Goal: Information Seeking & Learning: Learn about a topic

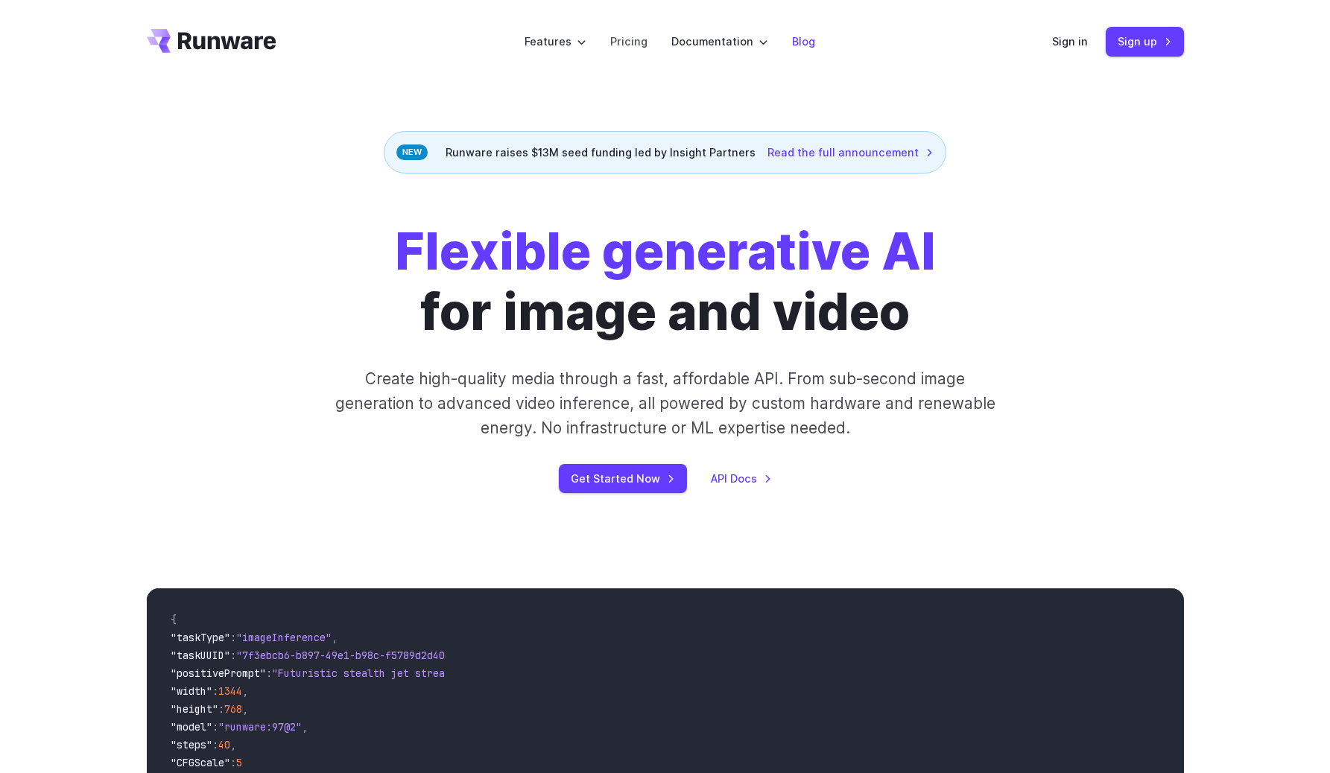
click at [796, 44] on link "Blog" at bounding box center [803, 41] width 23 height 17
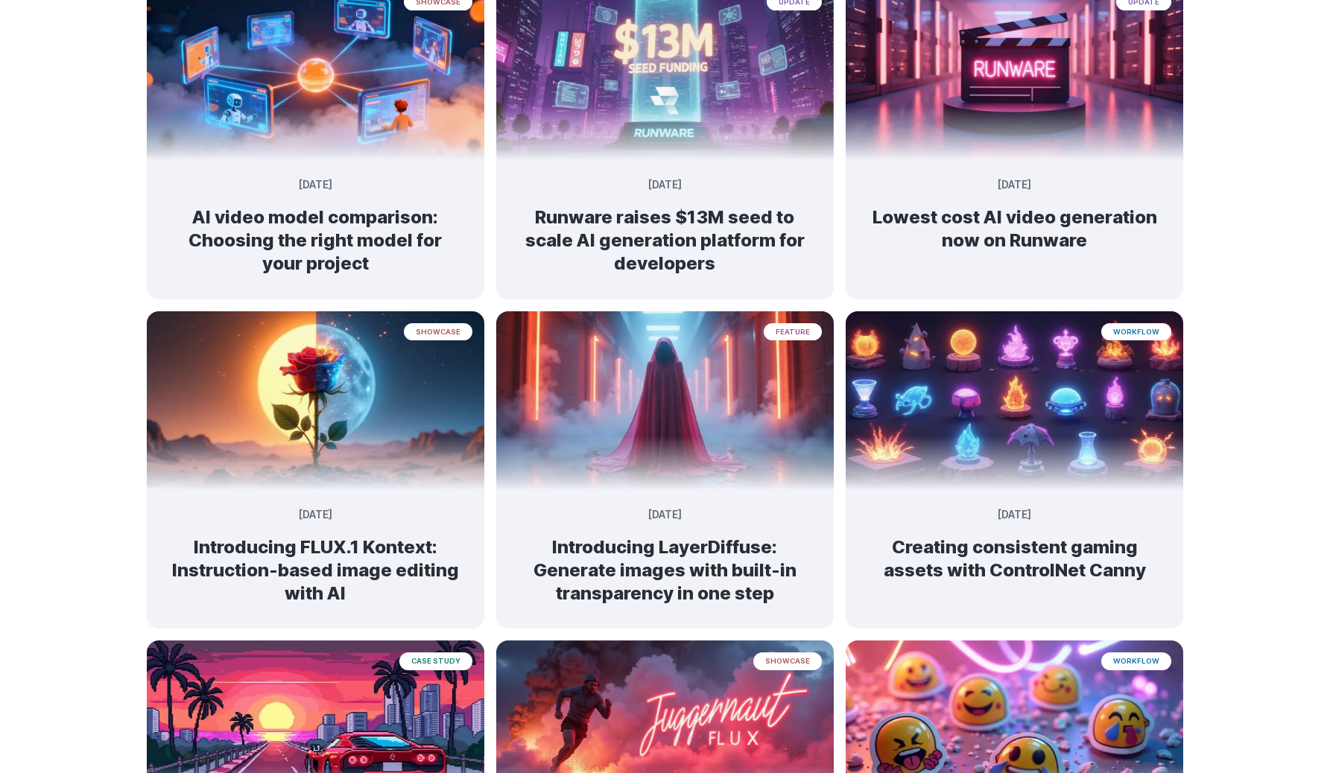
scroll to position [215, 0]
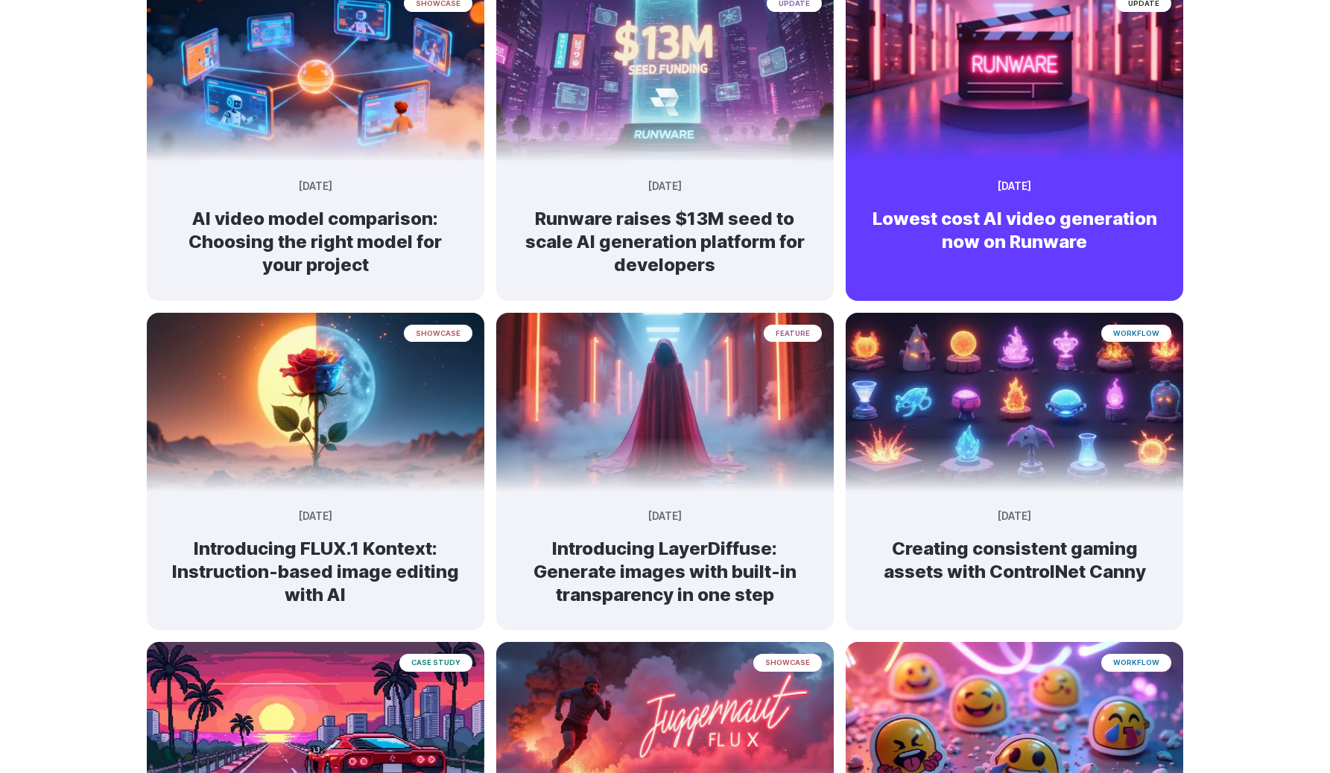
click at [1047, 102] on img at bounding box center [1015, 66] width 355 height 188
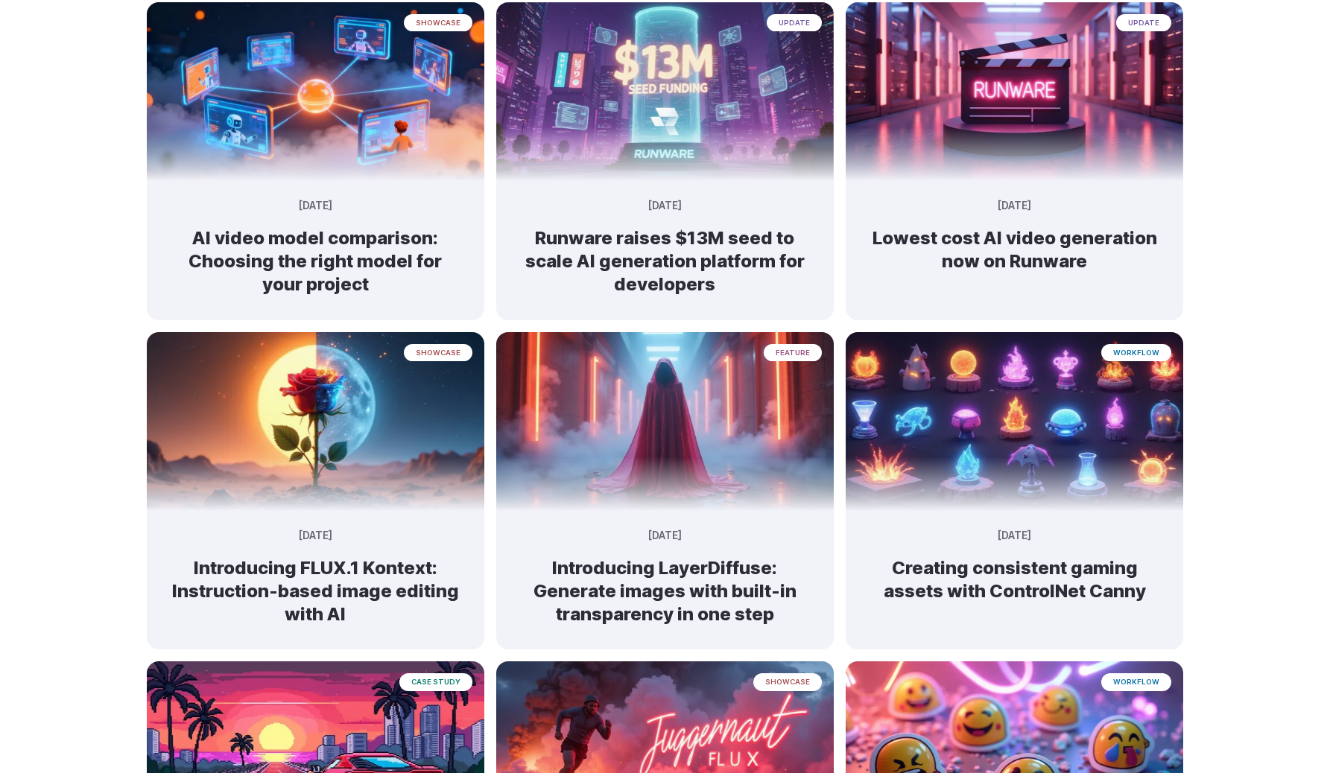
scroll to position [197, 0]
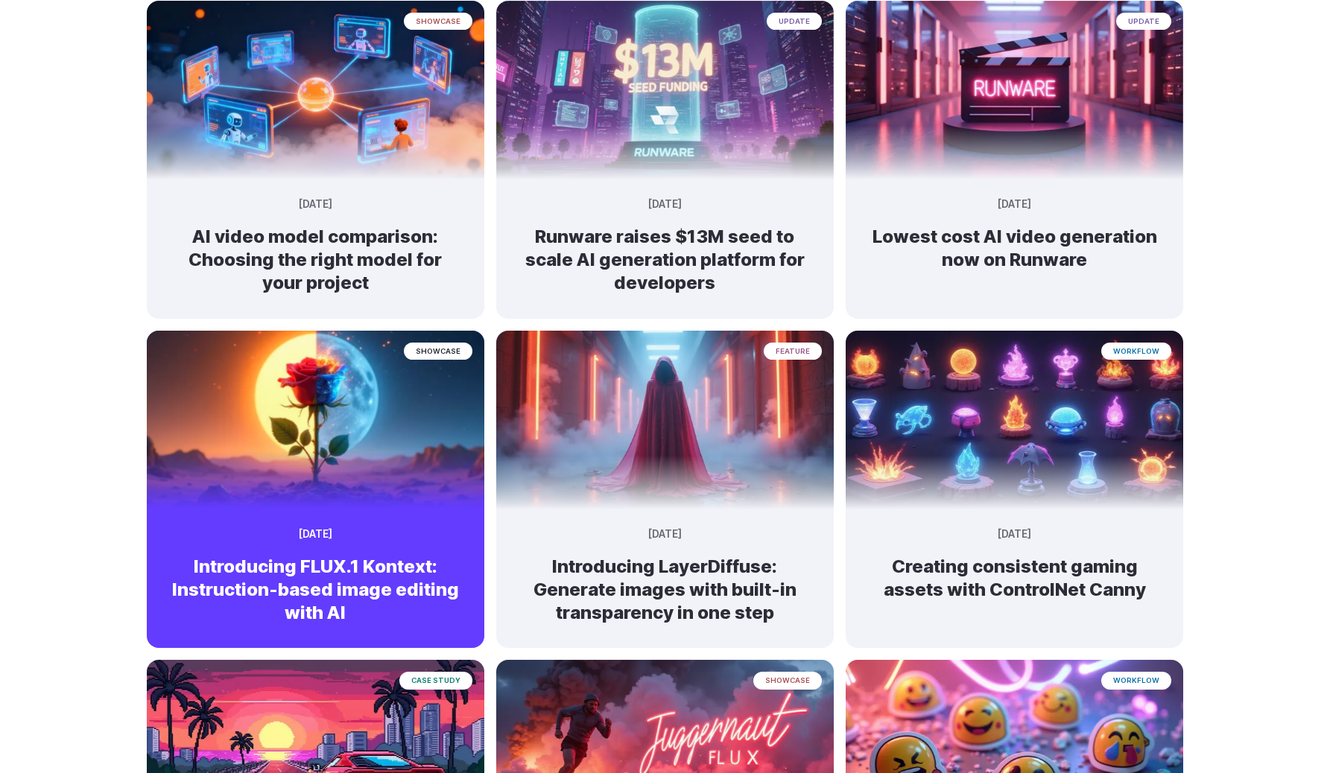
click at [340, 555] on h2 "Introducing FLUX.1 Kontext: Instruction-based image editing with AI" at bounding box center [316, 590] width 290 height 70
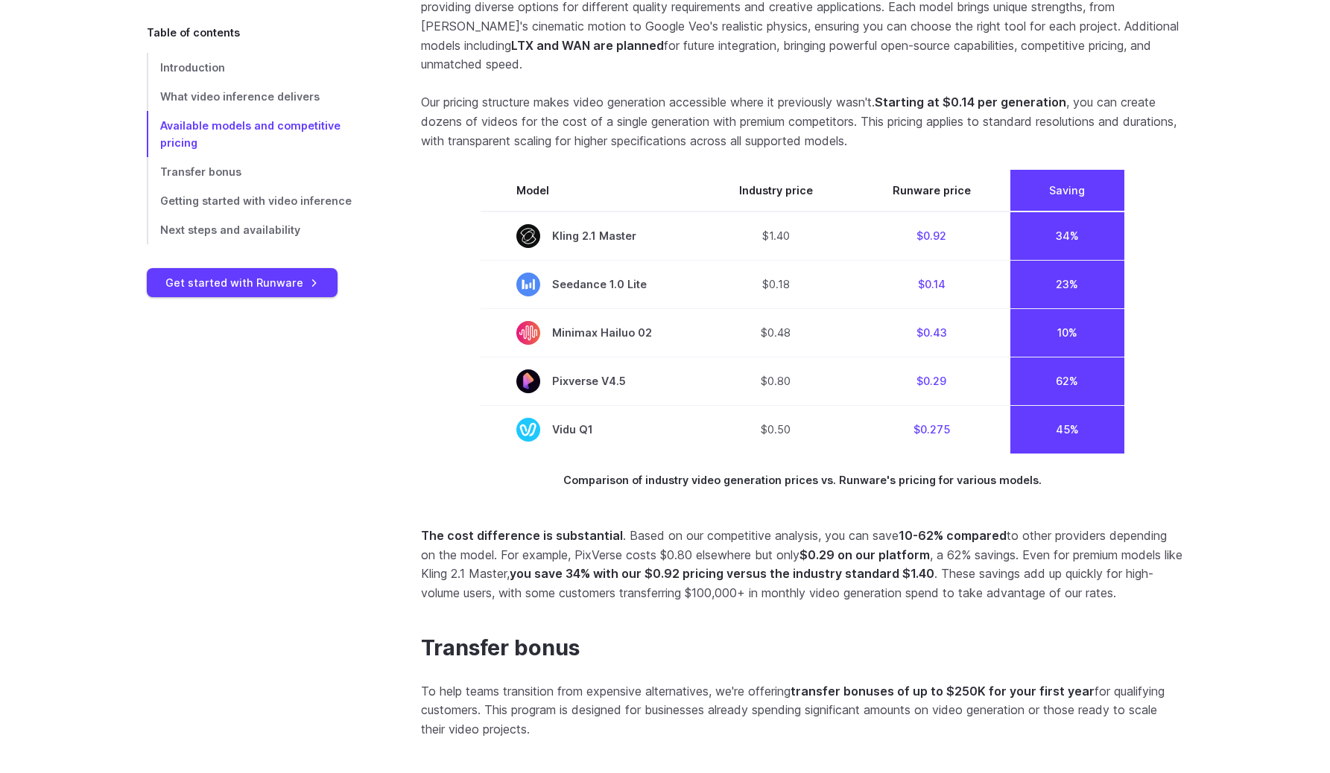
scroll to position [2104, 0]
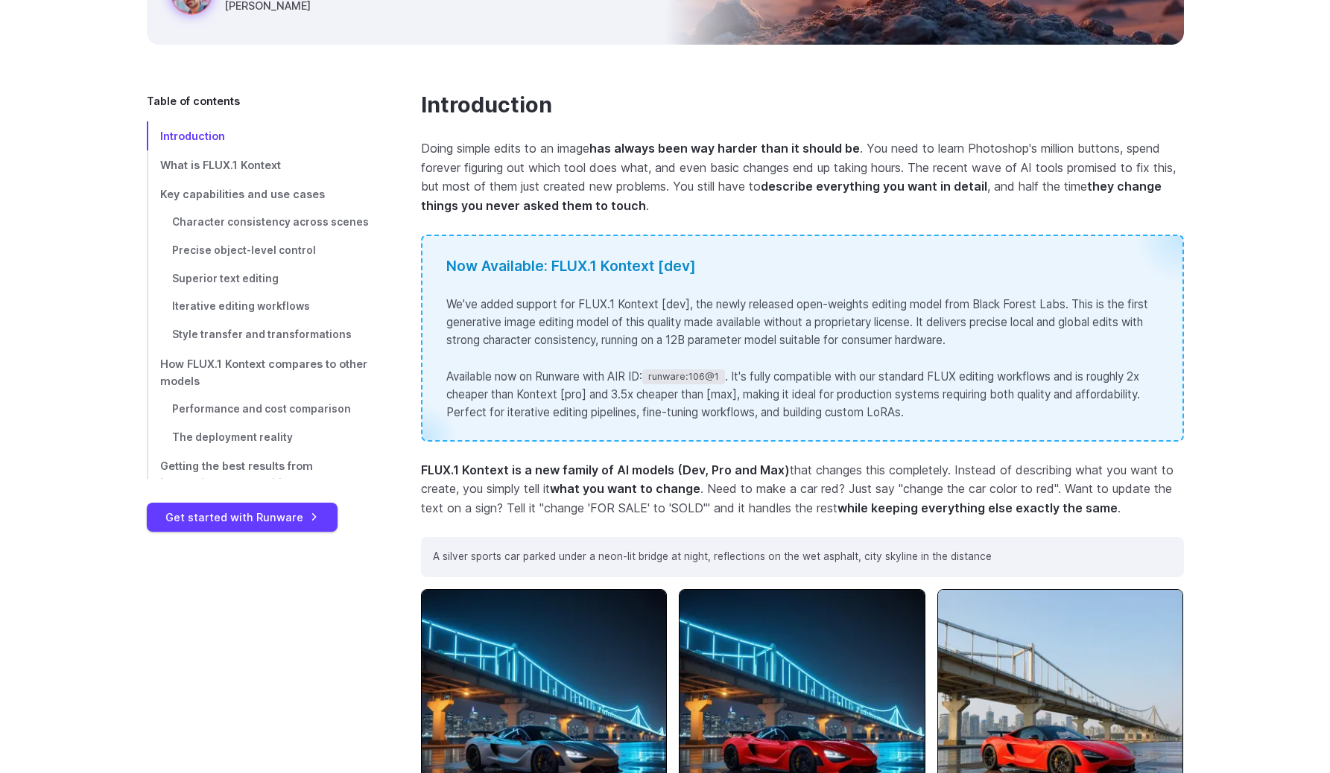
scroll to position [504, 0]
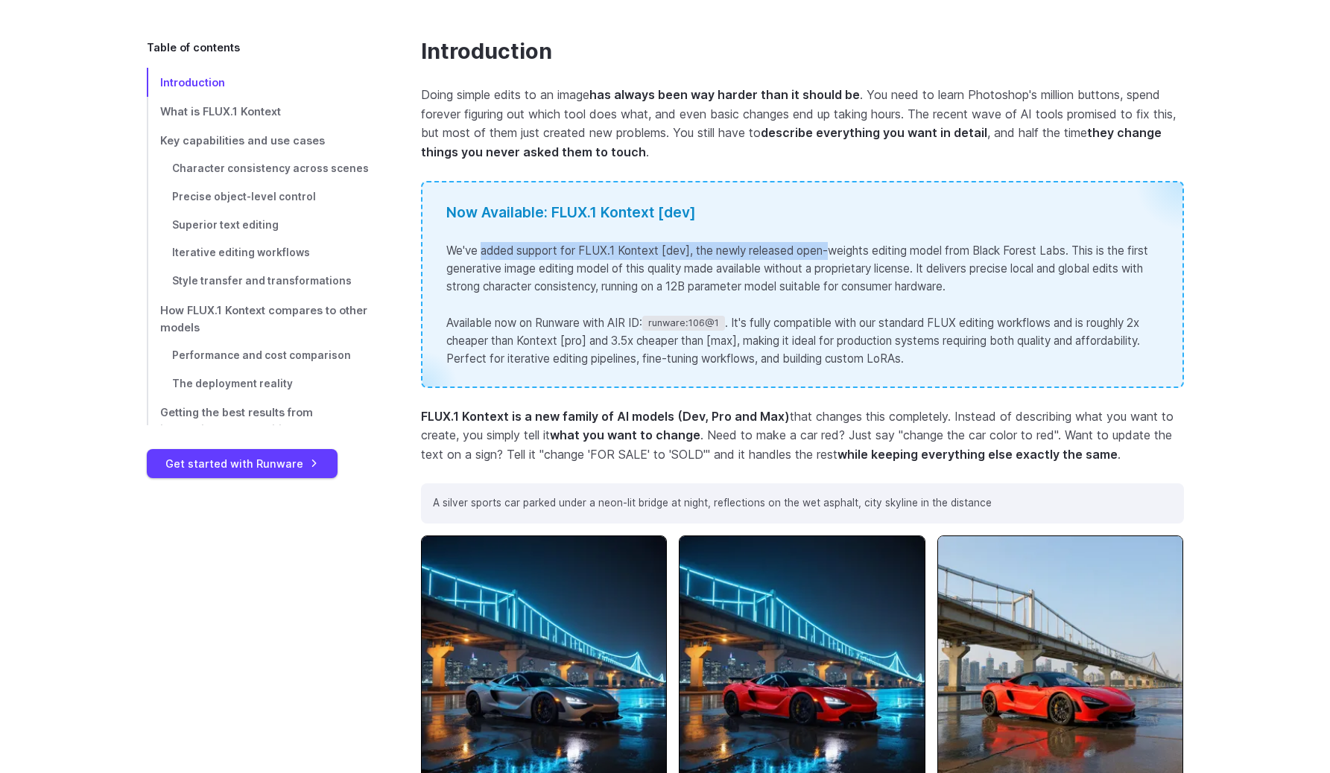
drag, startPoint x: 494, startPoint y: 258, endPoint x: 847, endPoint y: 258, distance: 353.2
click at [847, 258] on p "We've added support for FLUX.1 Kontext [dev], the newly released open-weights e…" at bounding box center [802, 269] width 712 height 54
drag, startPoint x: 847, startPoint y: 258, endPoint x: 653, endPoint y: 258, distance: 194.5
click at [653, 258] on p "We've added support for FLUX.1 Kontext [dev], the newly released open-weights e…" at bounding box center [802, 269] width 712 height 54
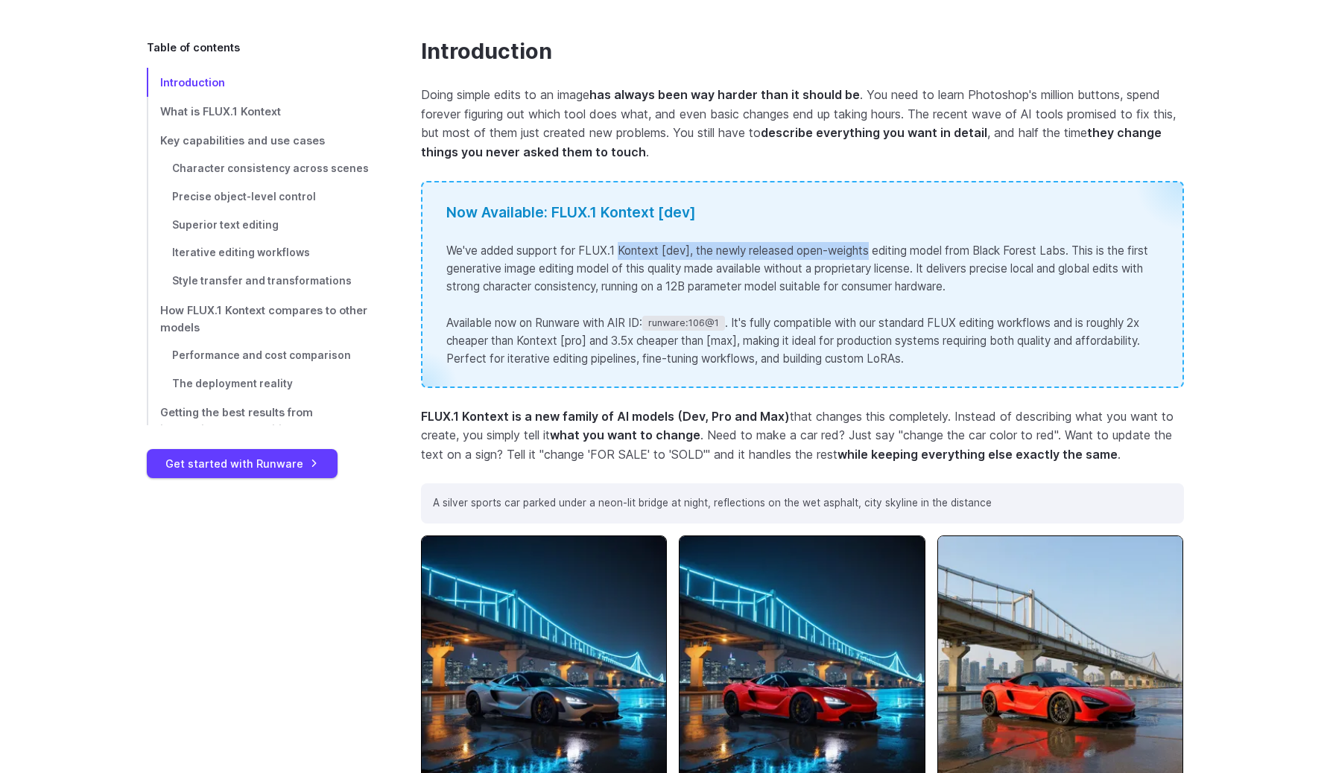
click at [653, 258] on p "We've added support for FLUX.1 Kontext [dev], the newly released open-weights e…" at bounding box center [802, 269] width 712 height 54
click at [962, 241] on div "Now Available: FLUX.1 Kontext [dev] We've added support for FLUX.1 Kontext [dev…" at bounding box center [802, 284] width 763 height 207
drag, startPoint x: 467, startPoint y: 247, endPoint x: 966, endPoint y: 240, distance: 499.3
click at [966, 240] on div "Now Available: FLUX.1 Kontext [dev] We've added support for FLUX.1 Kontext [dev…" at bounding box center [802, 284] width 763 height 207
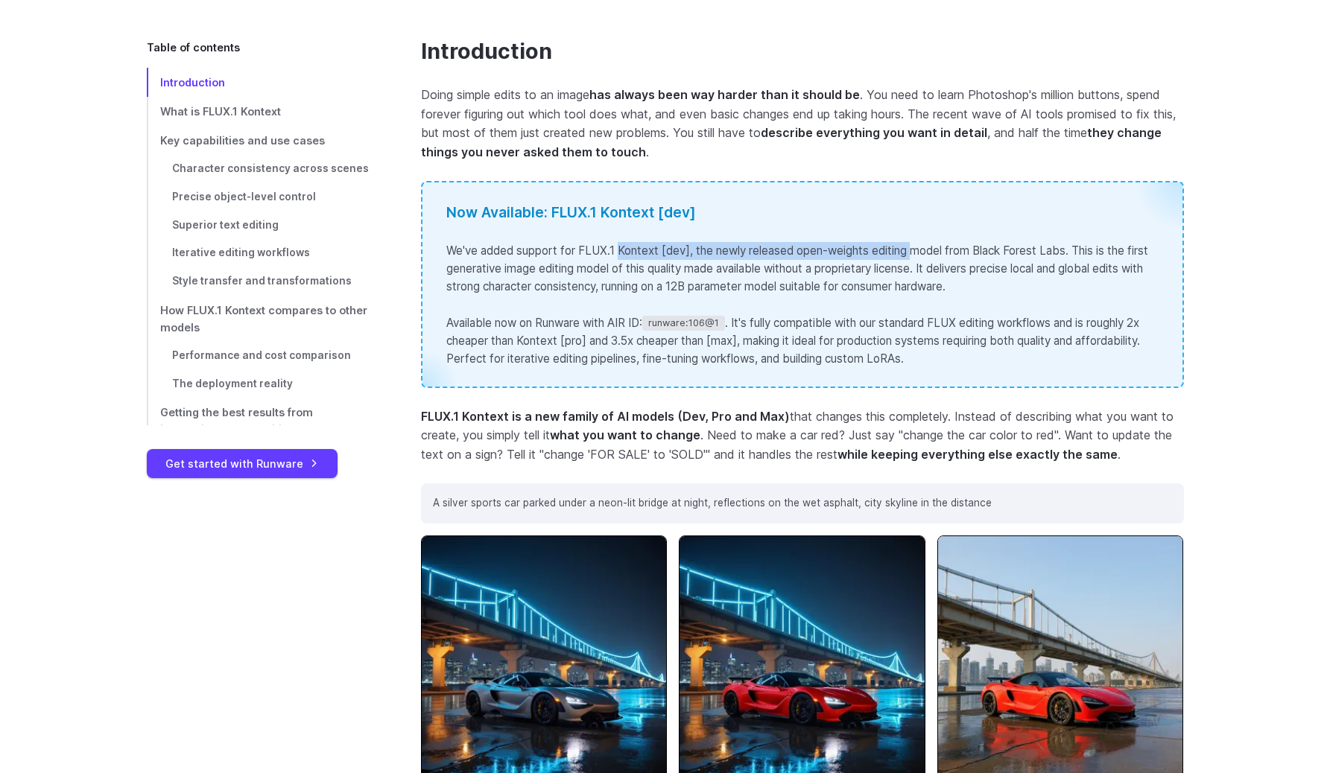
drag, startPoint x: 621, startPoint y: 245, endPoint x: 947, endPoint y: 245, distance: 325.6
click at [947, 245] on p "We've added support for FLUX.1 Kontext [dev], the newly released open-weights e…" at bounding box center [802, 269] width 712 height 54
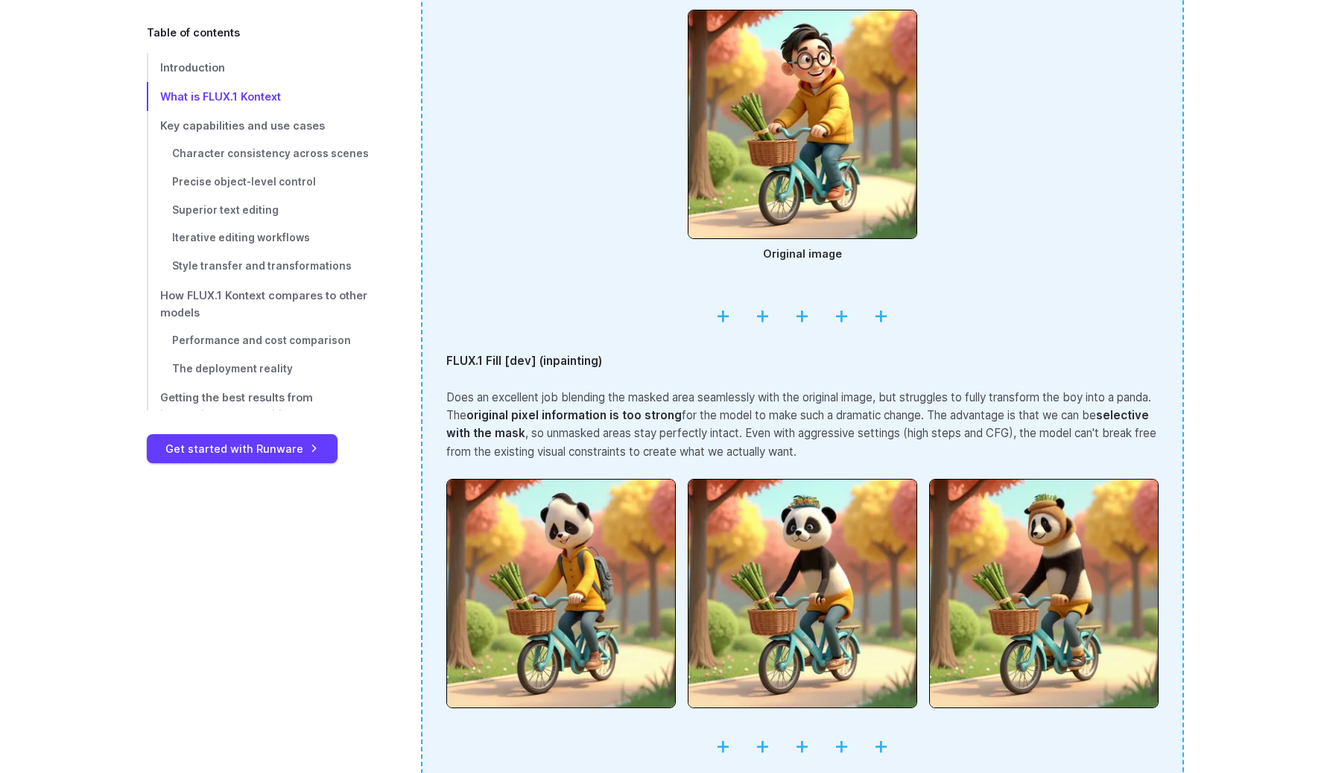
scroll to position [2449, 0]
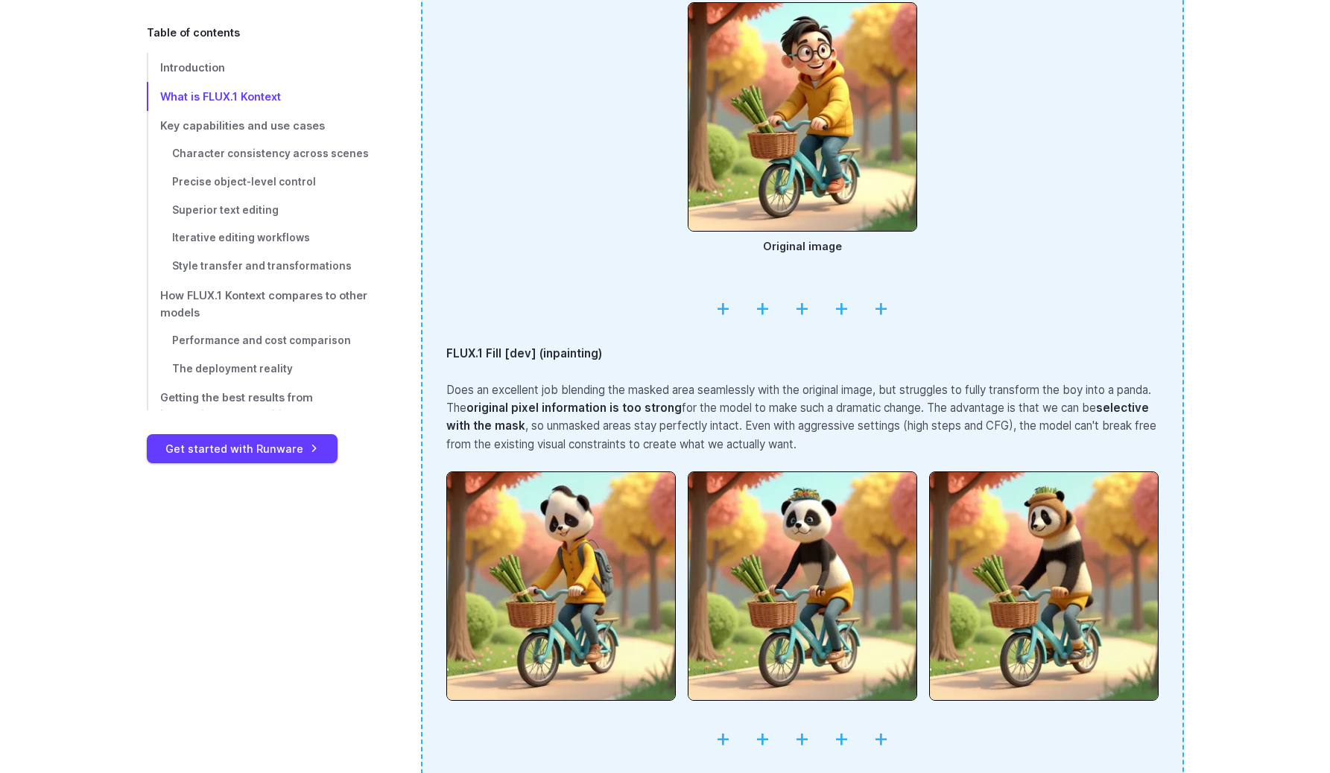
click at [741, 312] on hr at bounding box center [802, 307] width 712 height 38
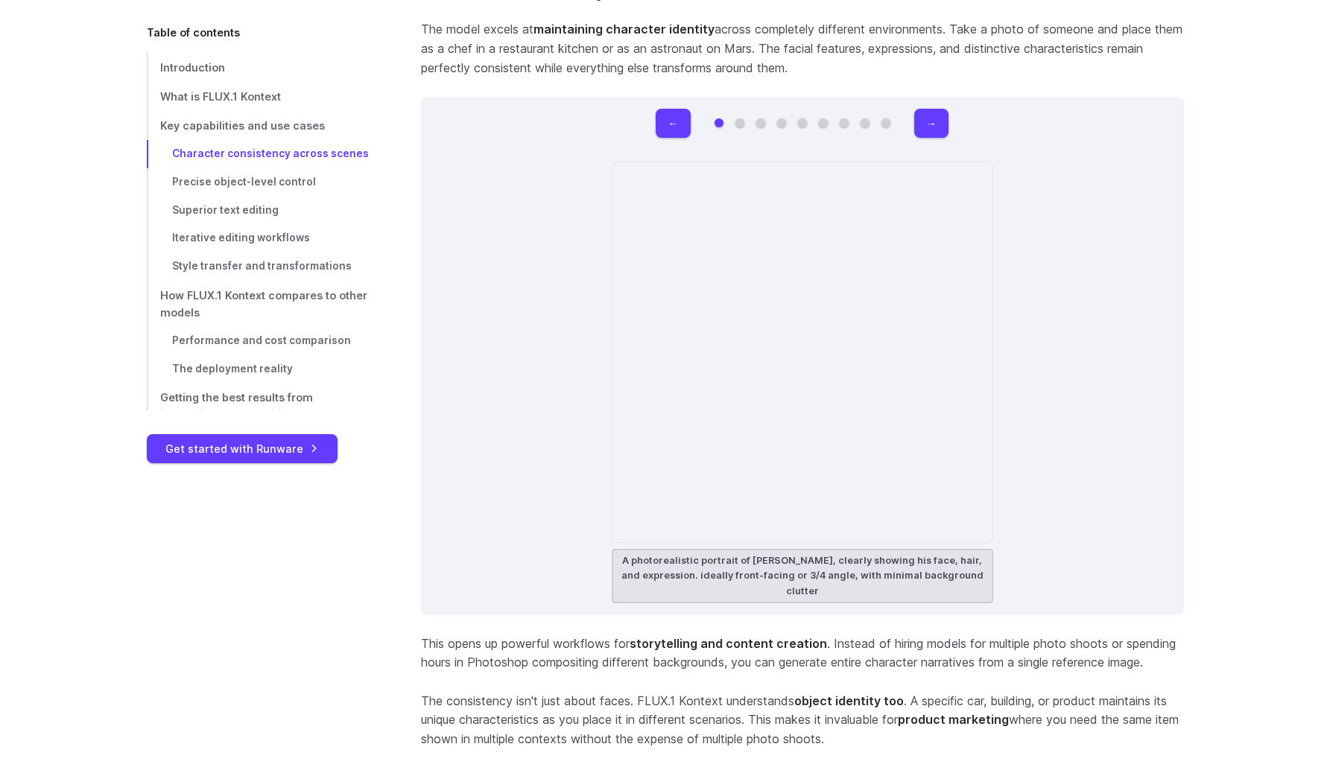
scroll to position [4335, 0]
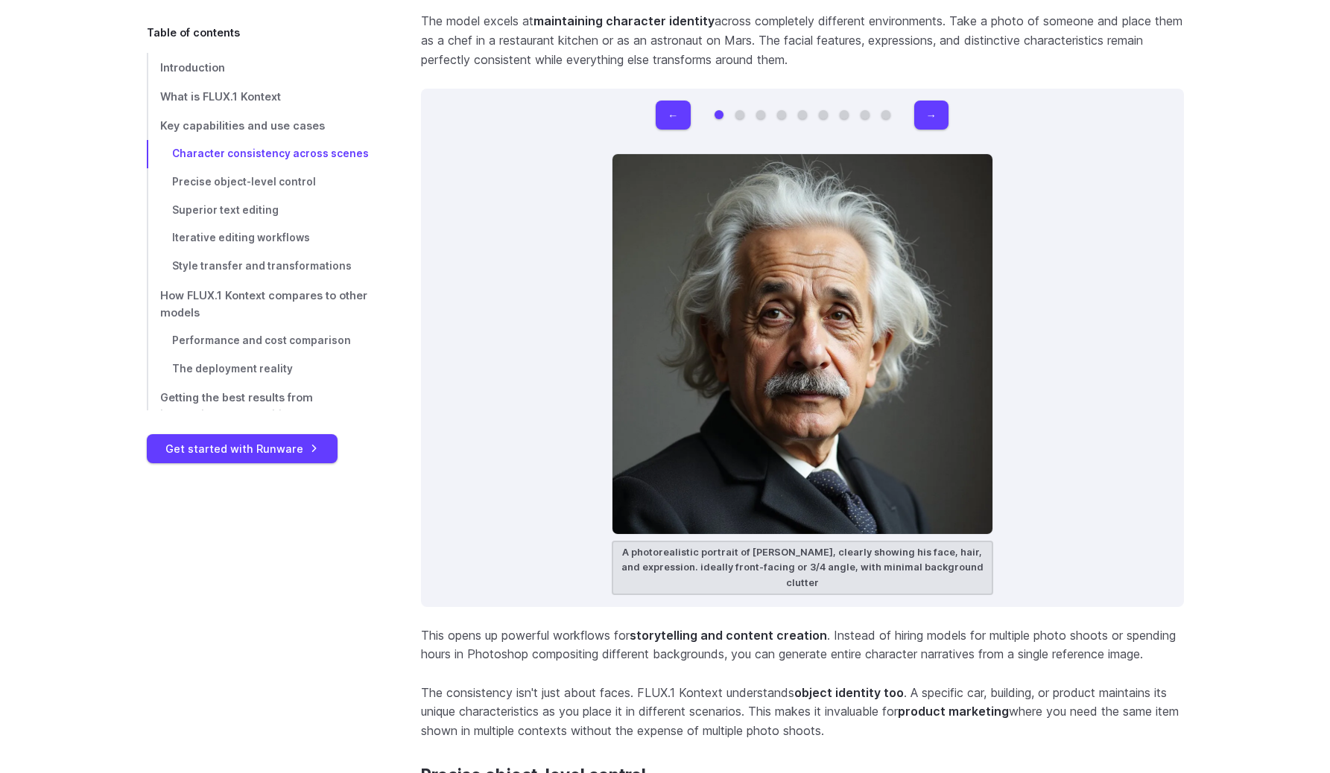
click at [444, 306] on div "← → A photorealistic portrait of [PERSON_NAME], clearly showing his face, hair,…" at bounding box center [802, 348] width 763 height 519
